Goal: Transaction & Acquisition: Purchase product/service

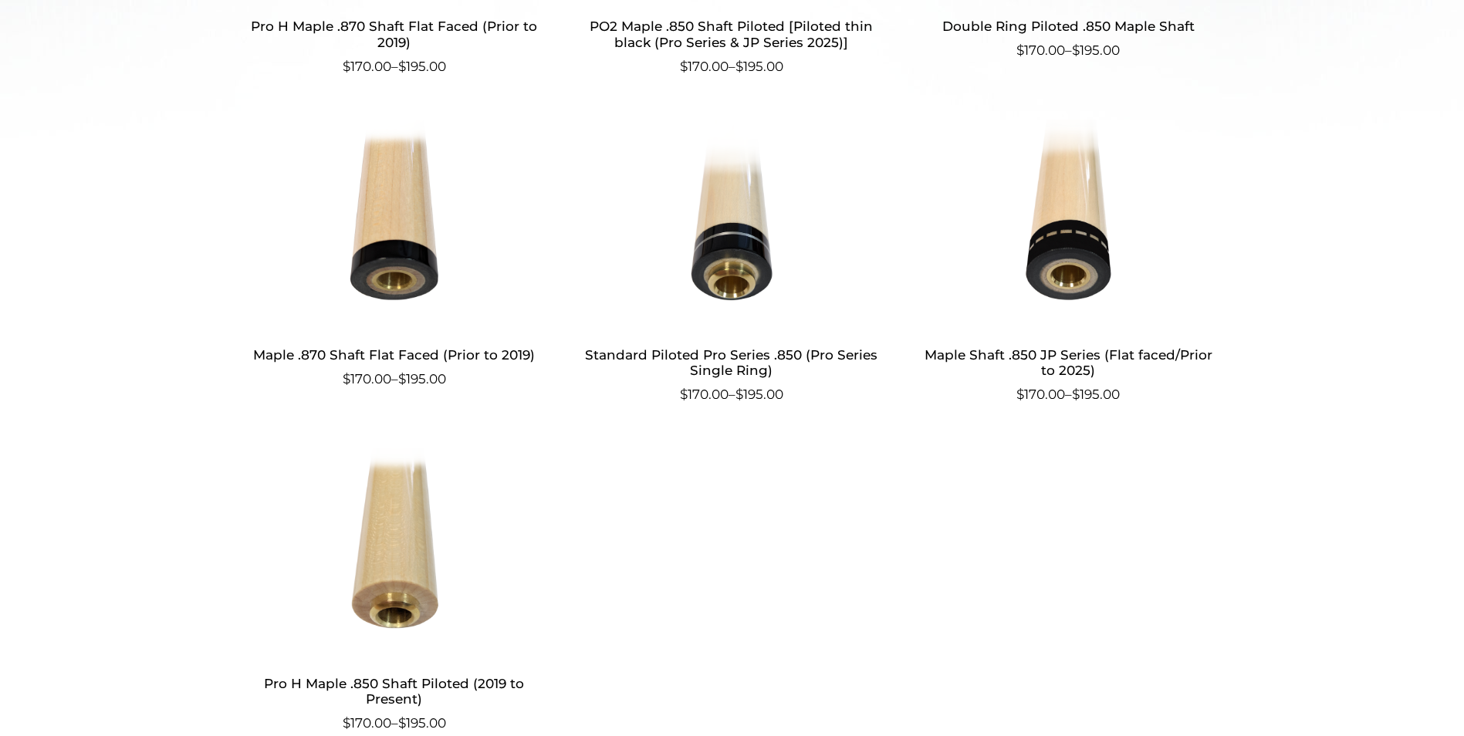
scroll to position [753, 0]
click at [1068, 205] on img at bounding box center [1068, 223] width 300 height 208
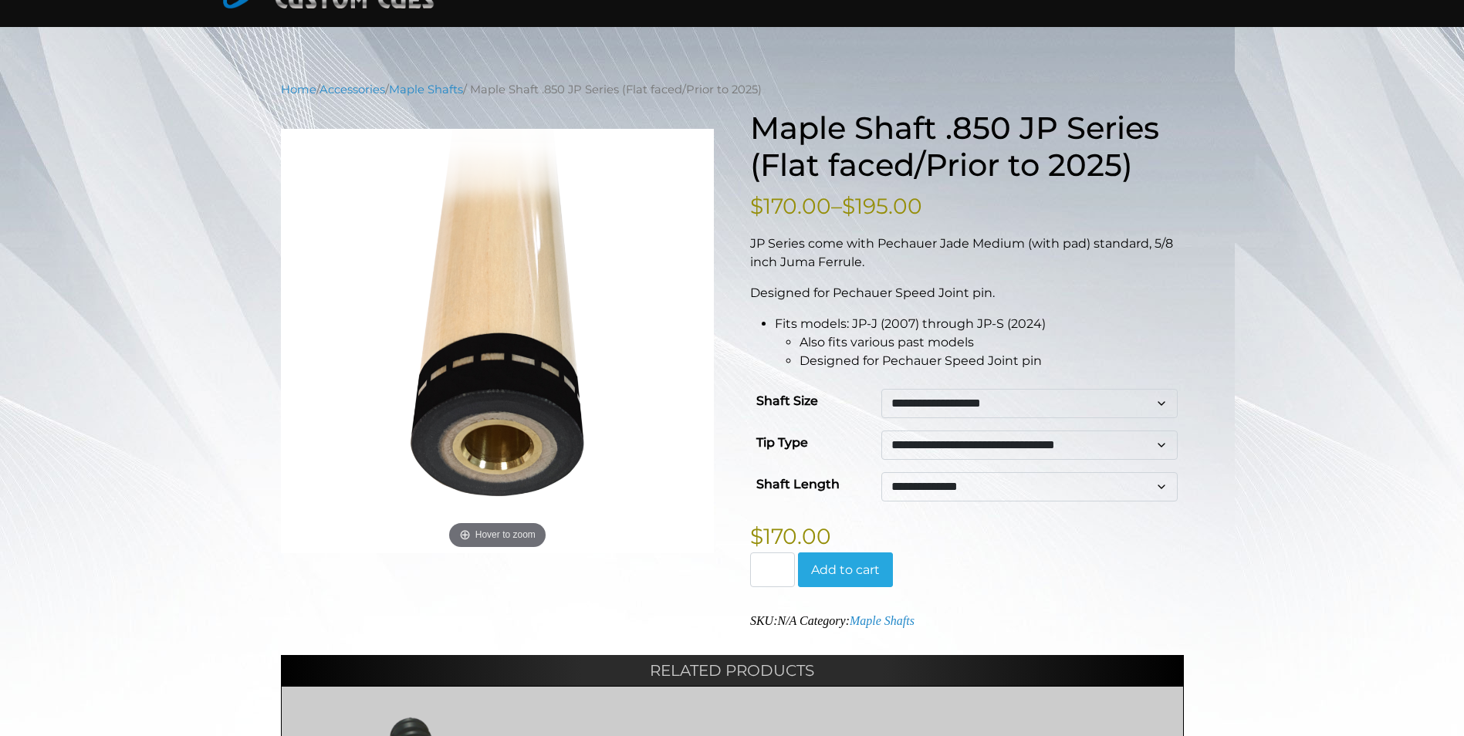
scroll to position [123, 0]
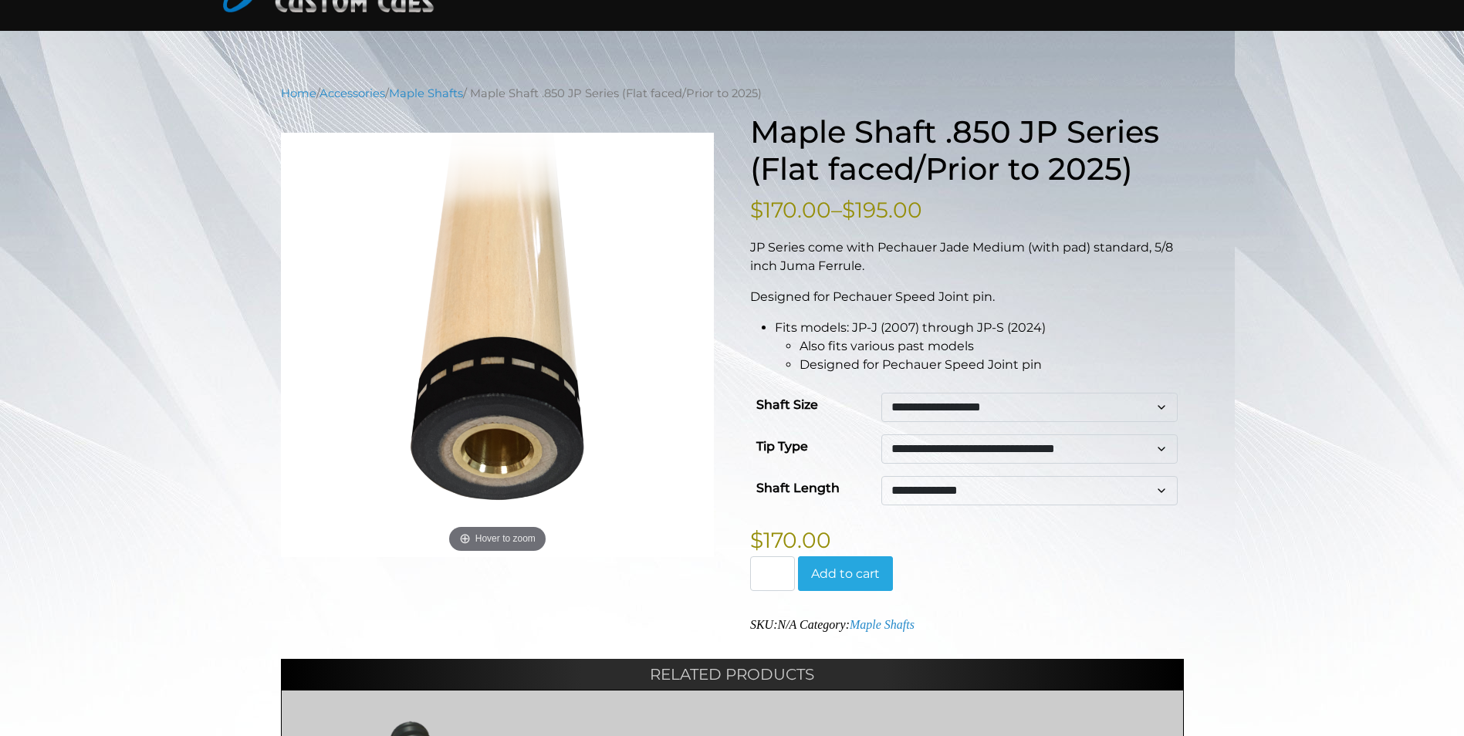
click at [860, 572] on button "Add to cart" at bounding box center [845, 575] width 95 height 36
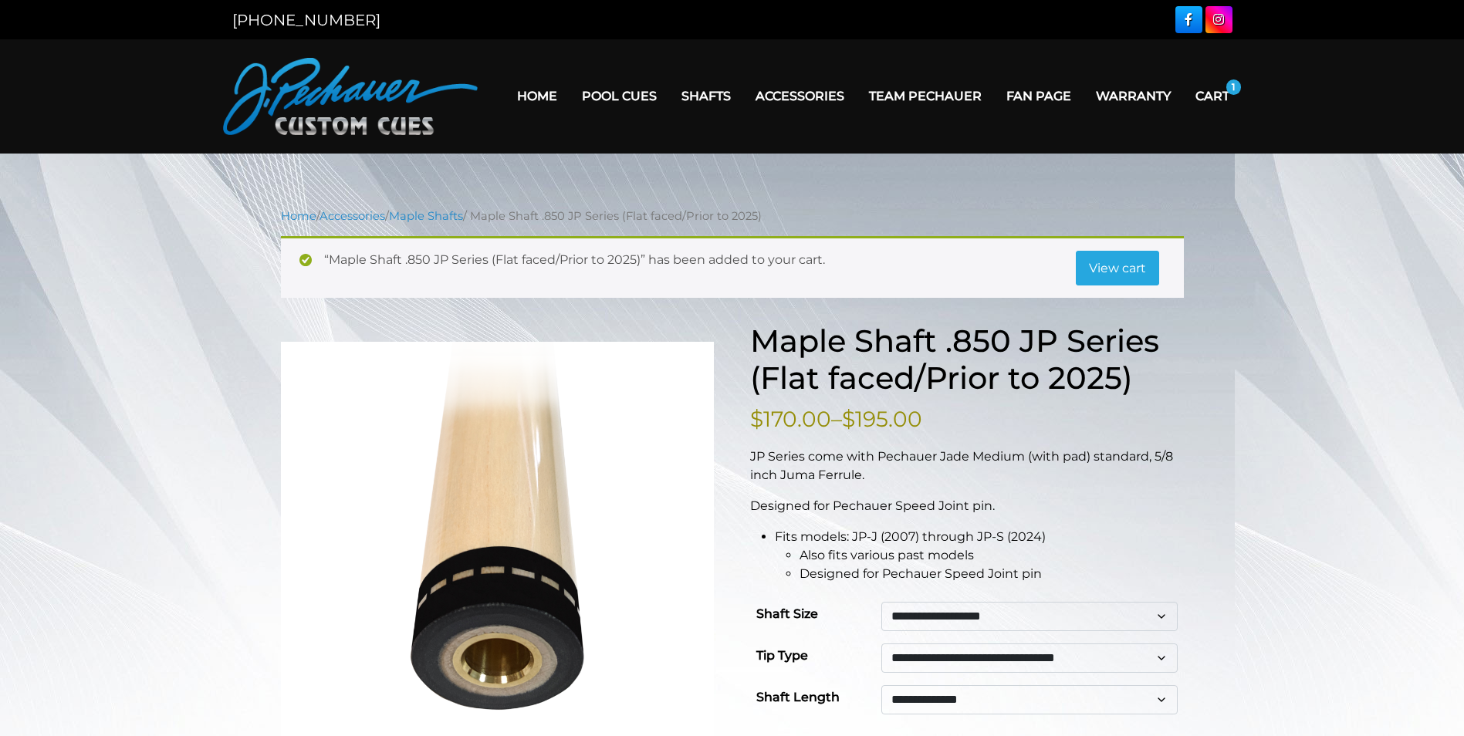
click at [1105, 258] on link "View cart" at bounding box center [1117, 269] width 83 height 36
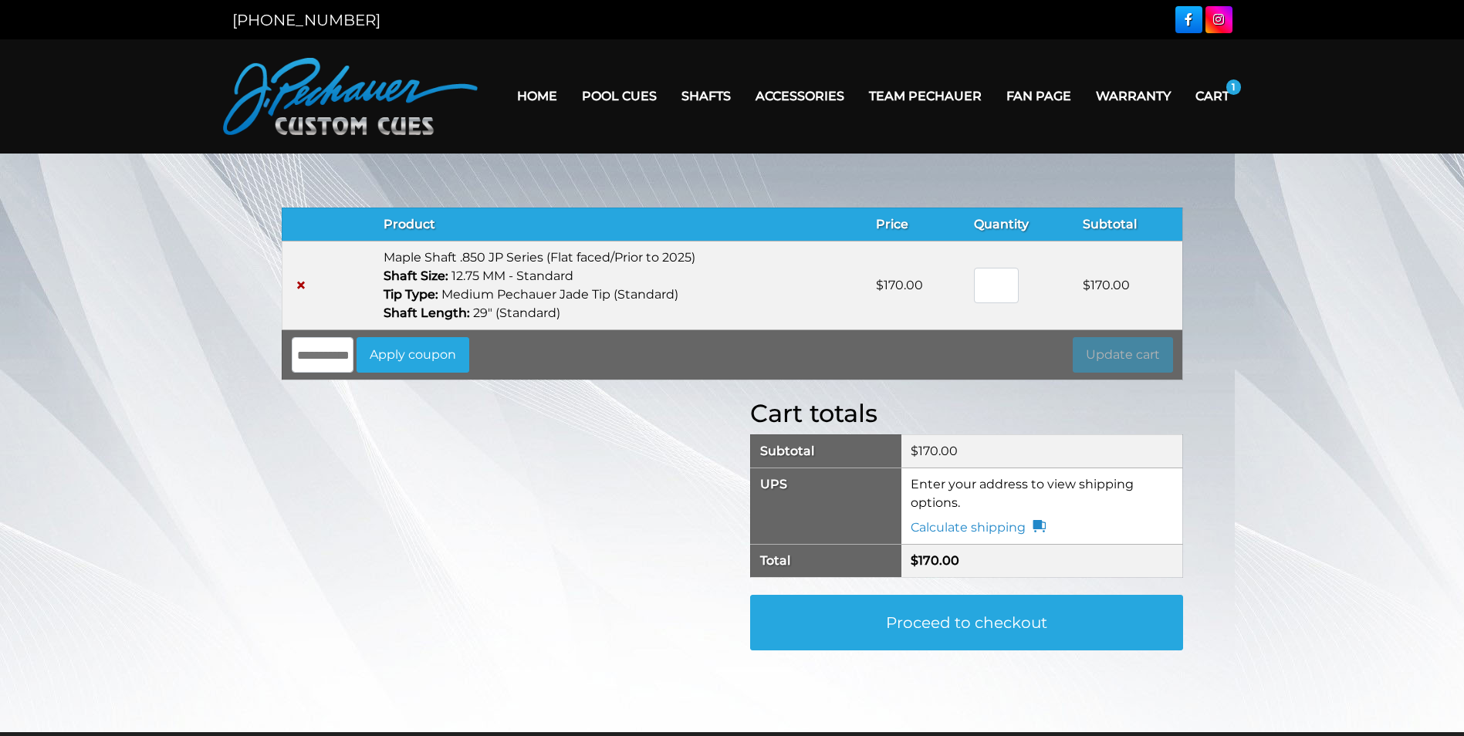
click at [978, 618] on link "Proceed to checkout" at bounding box center [966, 623] width 433 height 56
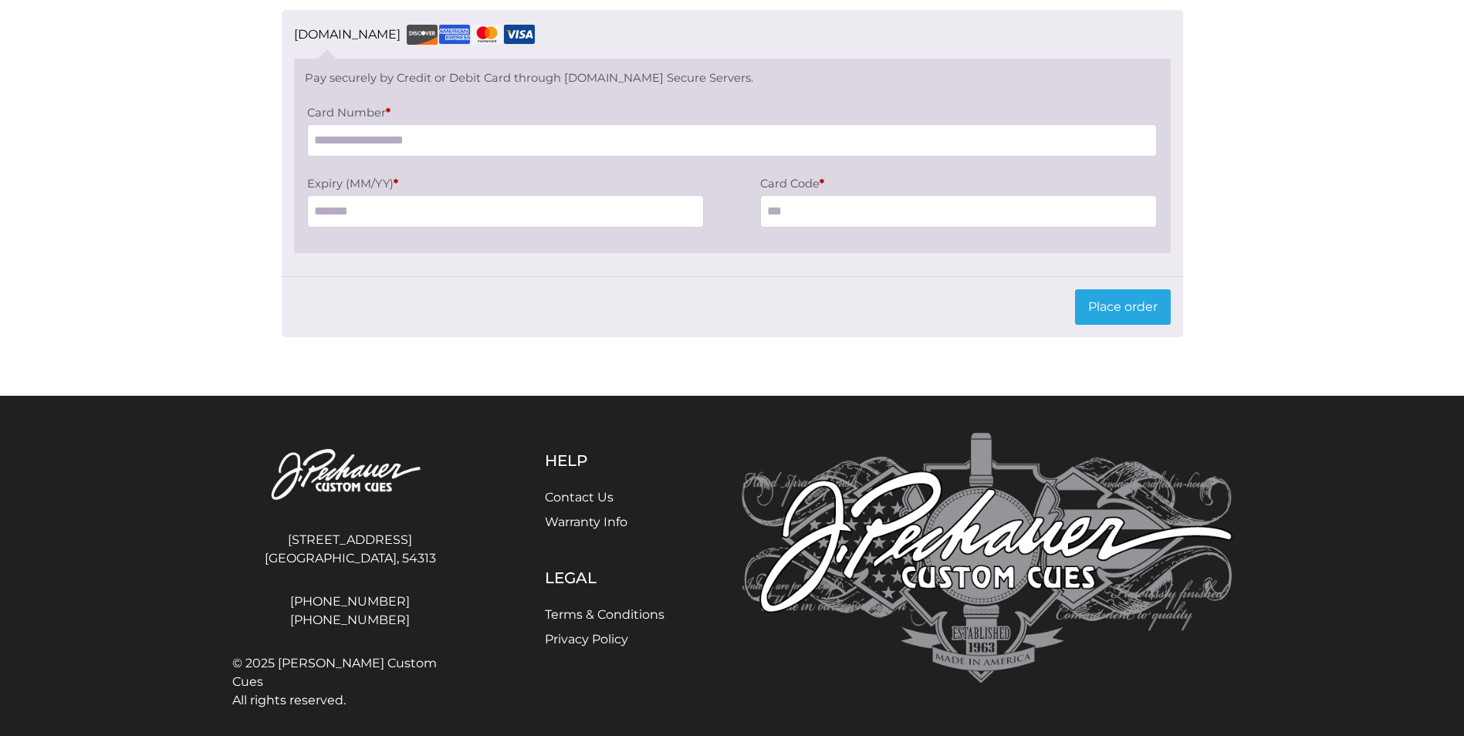
scroll to position [1295, 0]
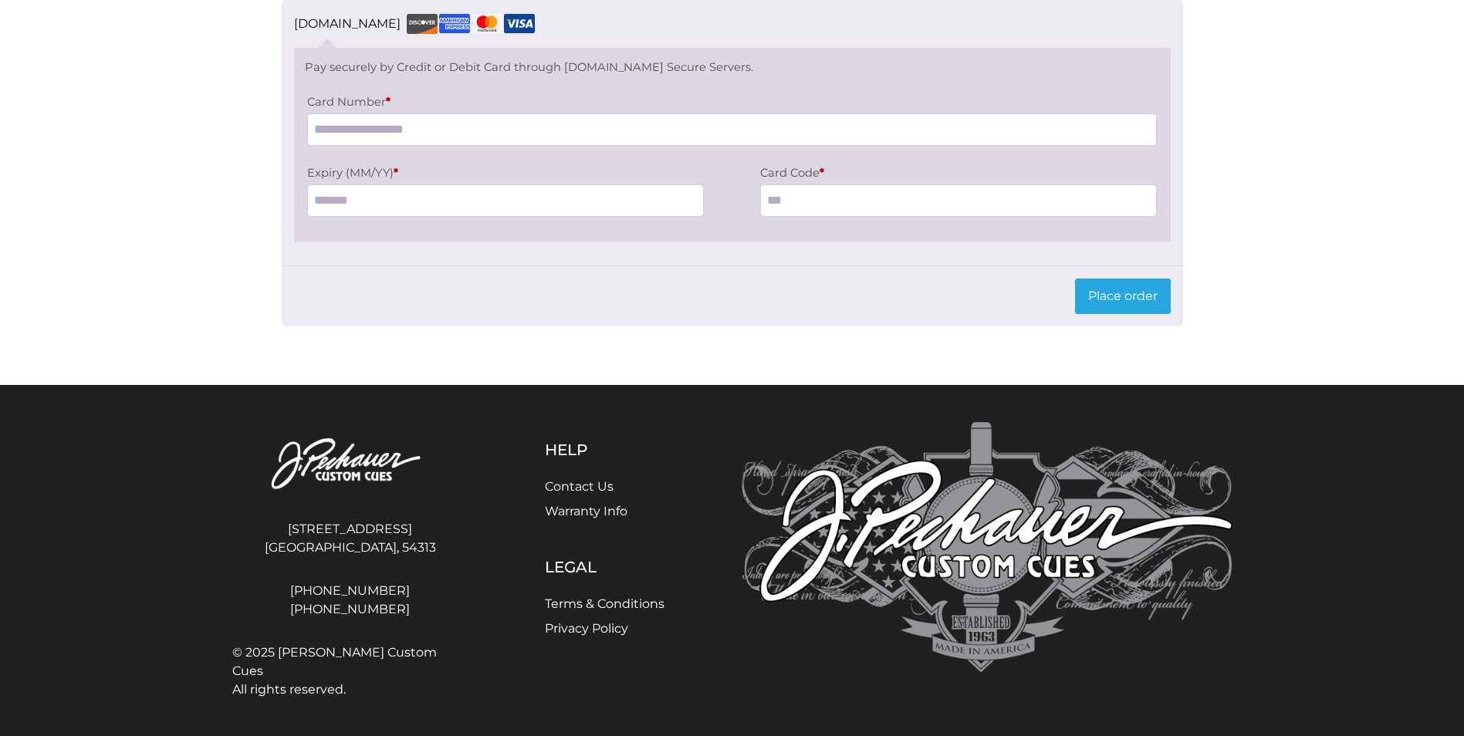
click at [620, 610] on link "Terms & Conditions" at bounding box center [605, 604] width 120 height 15
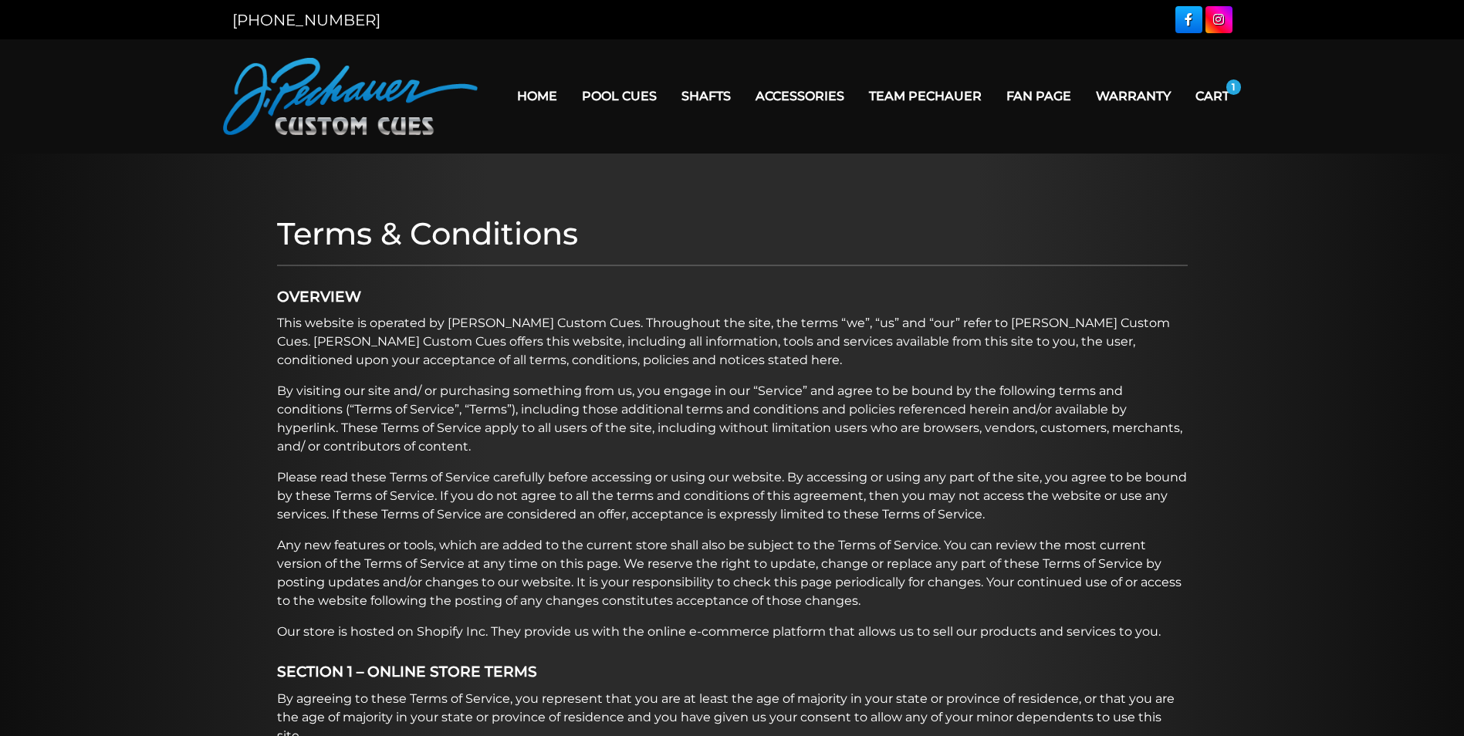
click at [1216, 93] on link "Cart" at bounding box center [1212, 95] width 59 height 39
